Goal: Task Accomplishment & Management: Manage account settings

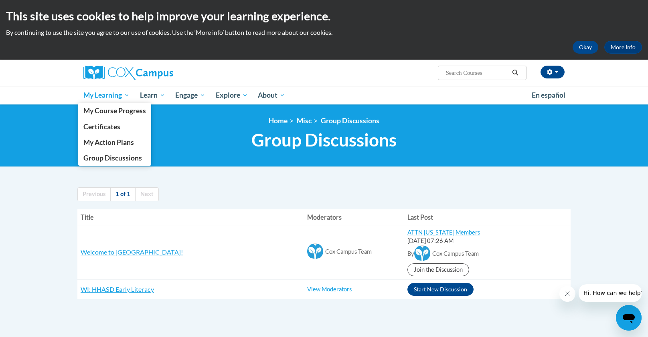
click at [120, 93] on span "My Learning" at bounding box center [106, 96] width 46 height 10
click at [117, 113] on span "My Course Progress" at bounding box center [114, 111] width 63 height 8
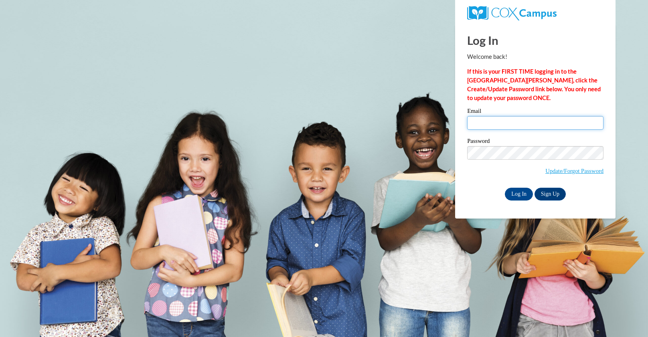
click at [494, 121] on input "Email" at bounding box center [535, 123] width 136 height 14
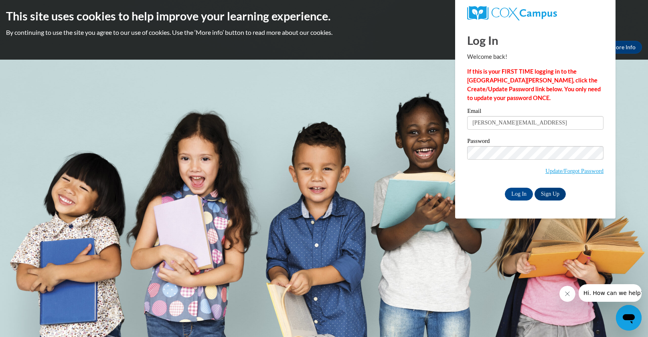
type input "mccauley@hhasd.org"
click at [520, 196] on input "Log In" at bounding box center [519, 194] width 28 height 13
